Goal: Check status

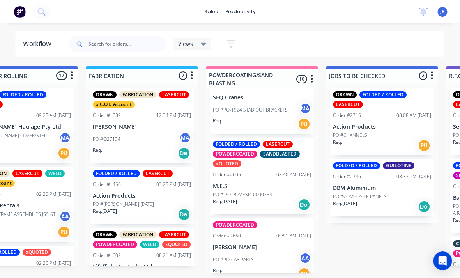
scroll to position [242, 0]
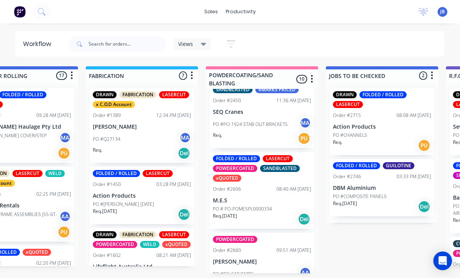
click at [253, 197] on p "M.E.S" at bounding box center [262, 200] width 98 height 7
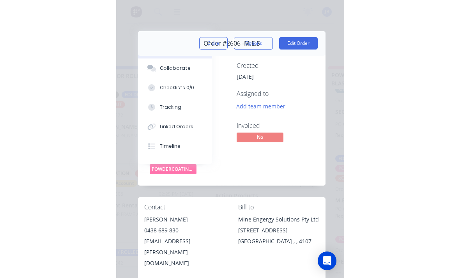
scroll to position [4, 650]
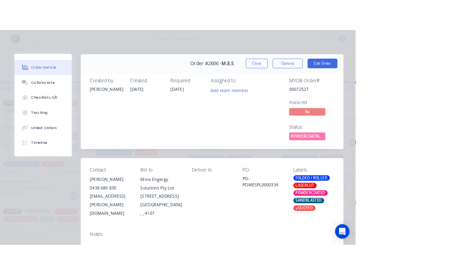
scroll to position [0, 740]
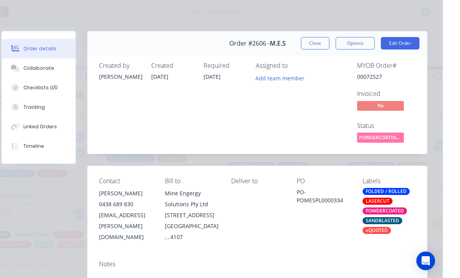
click at [334, 49] on div "Close Options Edit Order" at bounding box center [377, 43] width 118 height 12
click at [353, 47] on button "Options" at bounding box center [372, 43] width 39 height 12
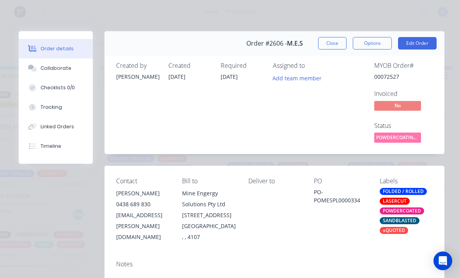
click at [329, 39] on button "Close" at bounding box center [332, 43] width 28 height 12
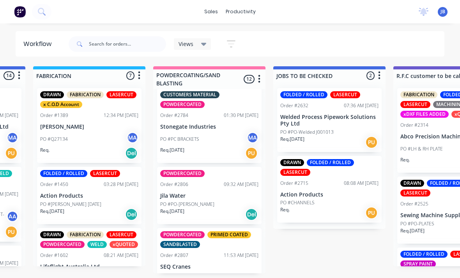
scroll to position [663, 0]
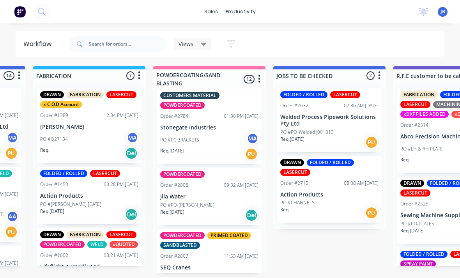
click at [169, 249] on div "POWDERCOATED PRIMED COATED SANDBLASTED Order #2807 11:53 AM 02/09/25 SEQ Cranes…" at bounding box center [209, 262] width 104 height 67
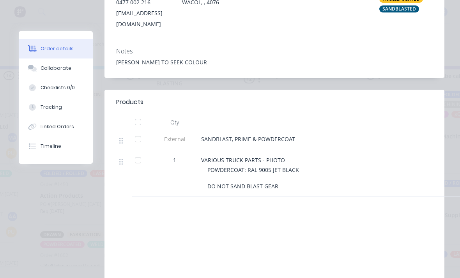
scroll to position [201, 0]
click at [42, 62] on button "Collaborate" at bounding box center [56, 67] width 74 height 19
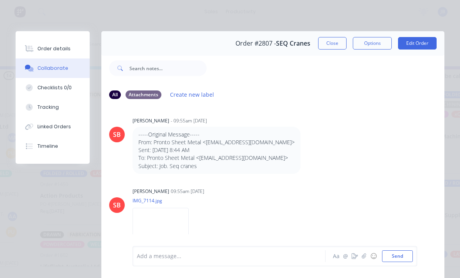
scroll to position [1, 0]
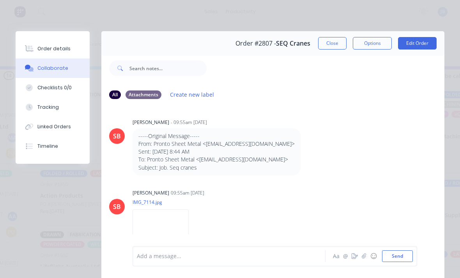
click at [323, 48] on button "Close" at bounding box center [332, 43] width 28 height 12
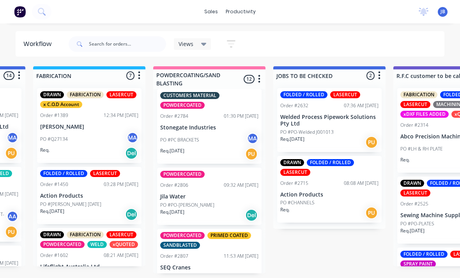
click at [179, 178] on div "POWDERCOATED Order #2806 09:32 AM 02/09/25 Jila Water PO #PO-Howells Req. 02/09…" at bounding box center [209, 196] width 104 height 57
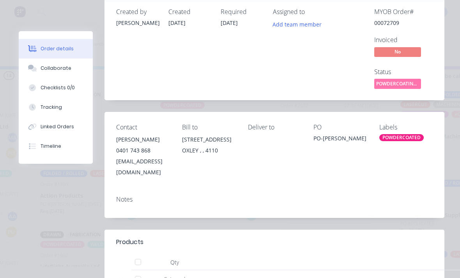
scroll to position [139, 0]
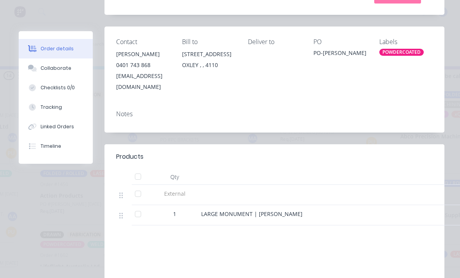
click at [49, 58] on button "Order details" at bounding box center [56, 48] width 74 height 19
click at [42, 65] on div "Collaborate" at bounding box center [56, 68] width 31 height 7
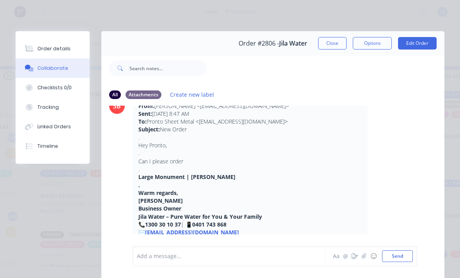
scroll to position [30, 0]
click at [335, 49] on button "Close" at bounding box center [332, 43] width 28 height 12
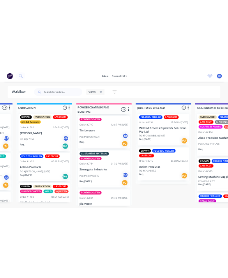
scroll to position [589, 0]
